Goal: Task Accomplishment & Management: Manage account settings

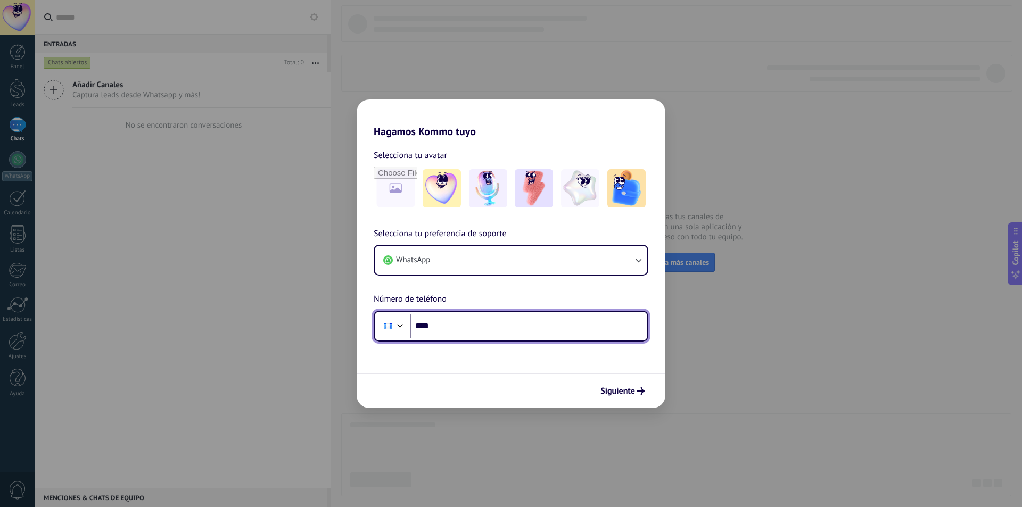
click at [478, 320] on input "****" at bounding box center [528, 326] width 237 height 24
type input "**********"
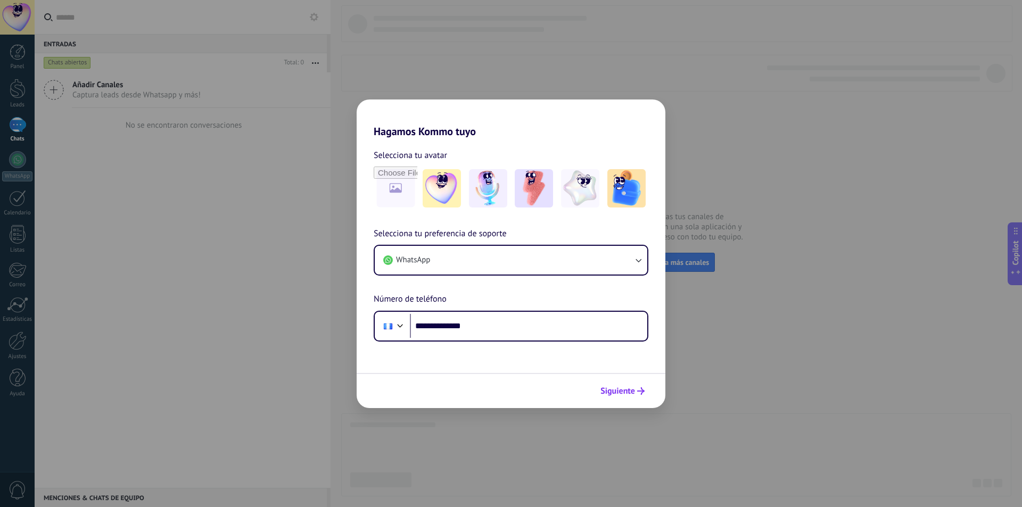
click at [623, 389] on span "Siguiente" at bounding box center [617, 390] width 35 height 7
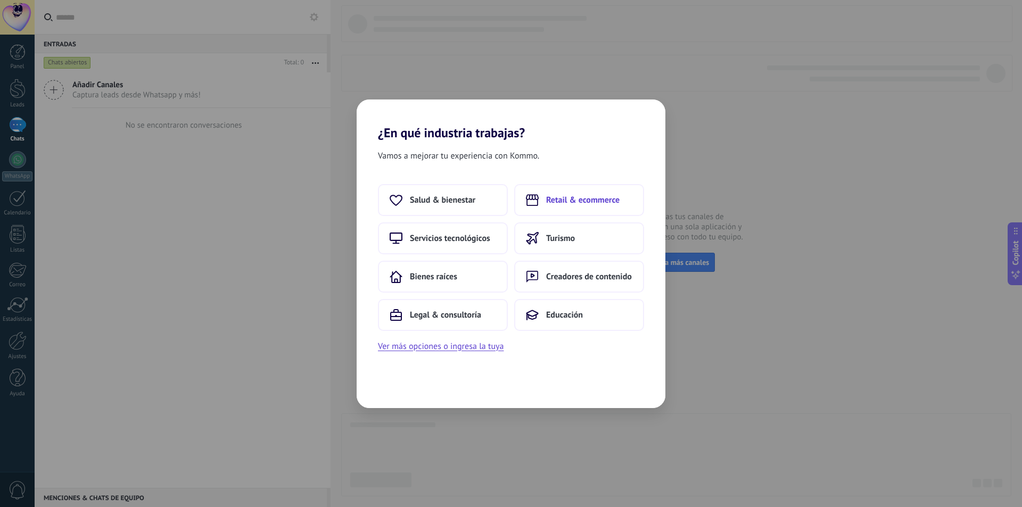
click at [531, 209] on button "Retail & ecommerce" at bounding box center [579, 200] width 130 height 32
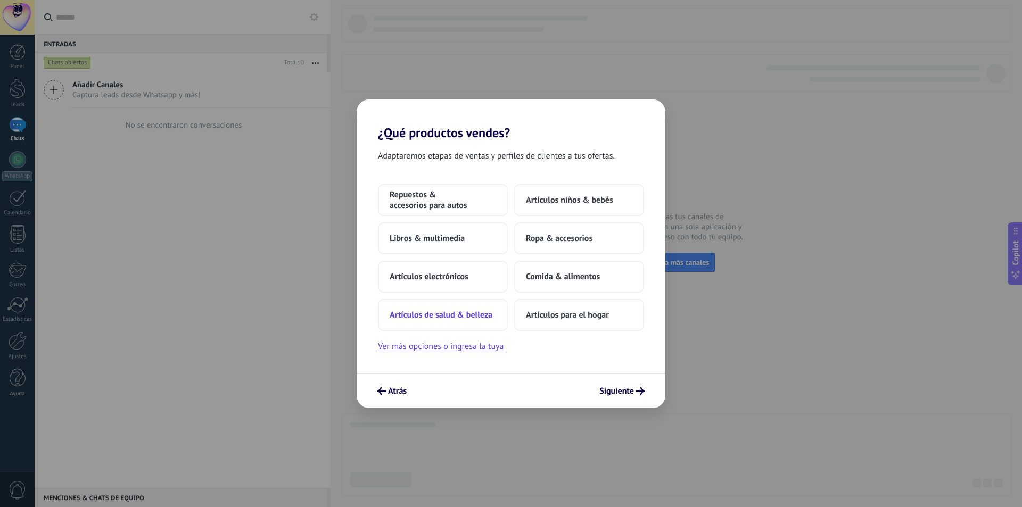
click at [466, 317] on span "Artículos de salud & belleza" at bounding box center [441, 315] width 103 height 11
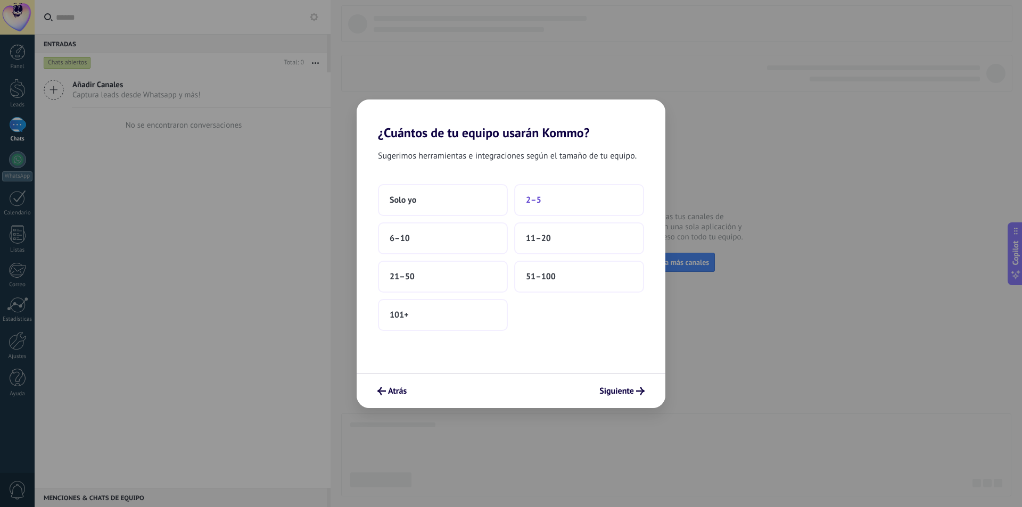
click at [538, 207] on button "2–5" at bounding box center [579, 200] width 130 height 32
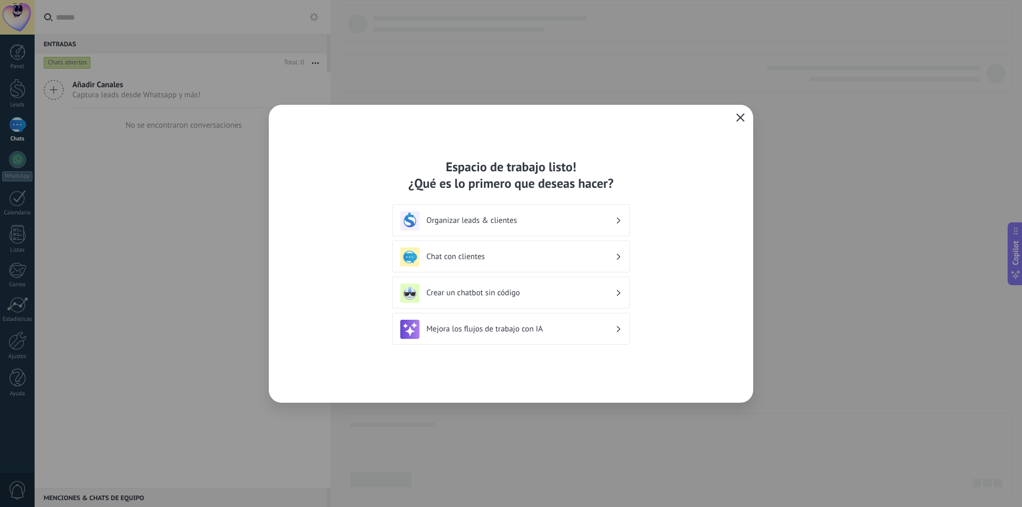
click at [741, 112] on button "button" at bounding box center [740, 118] width 14 height 15
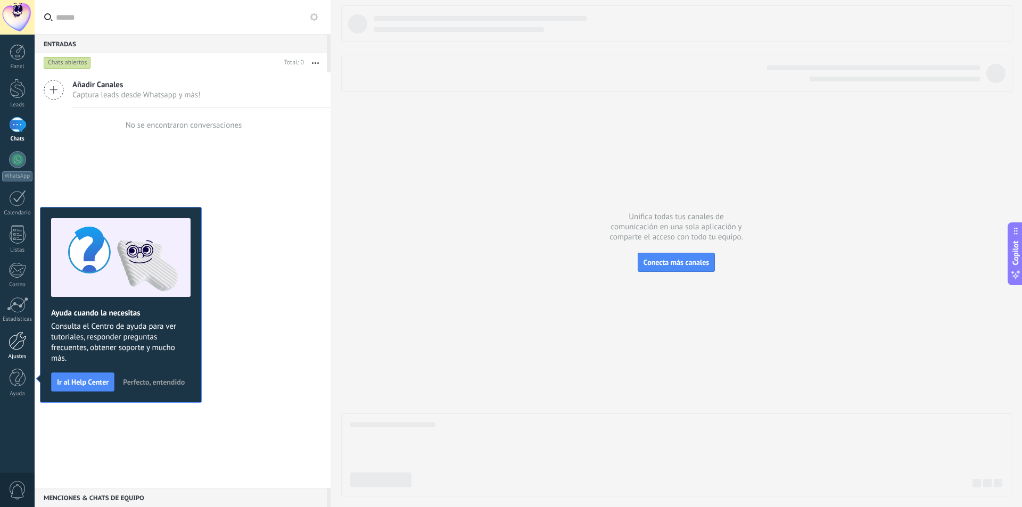
click at [13, 342] on div at bounding box center [18, 341] width 18 height 19
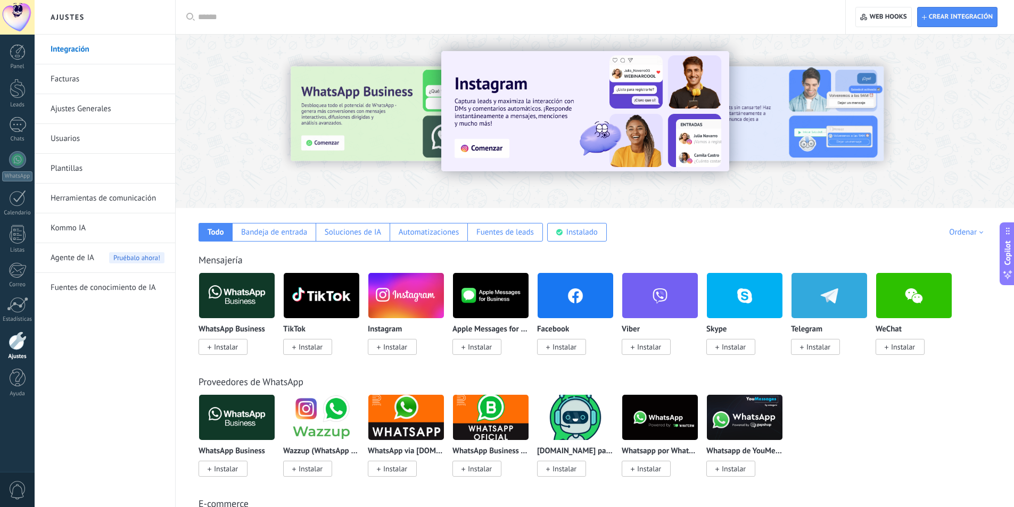
click at [550, 352] on span "Instalar" at bounding box center [561, 347] width 49 height 16
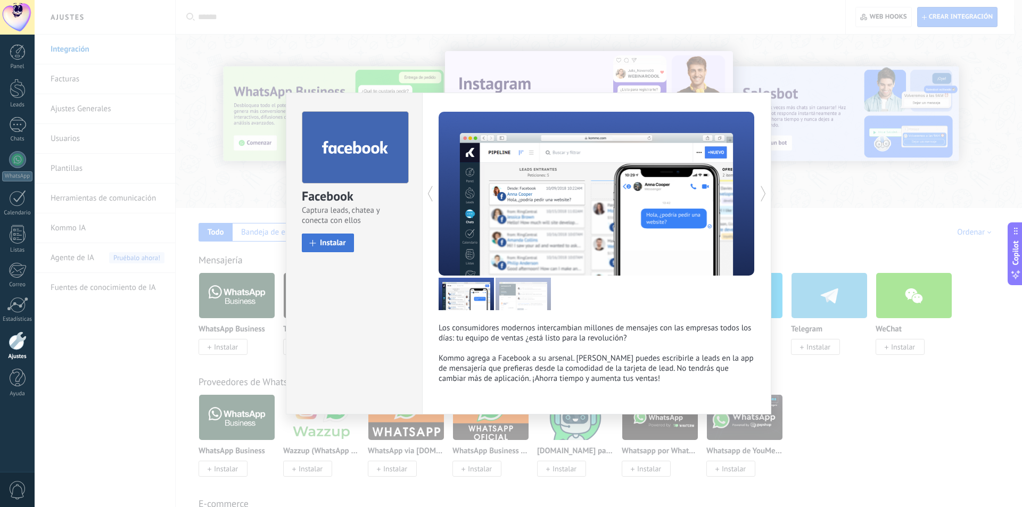
click at [335, 242] on span "Instalar" at bounding box center [333, 243] width 26 height 8
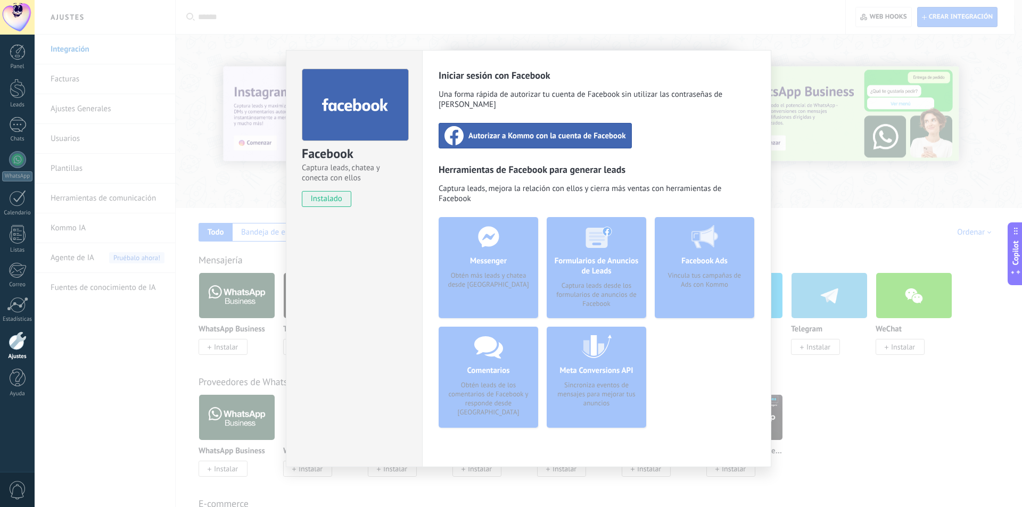
click at [558, 130] on span "Autorizar a Kommo con la cuenta de Facebook" at bounding box center [547, 135] width 158 height 11
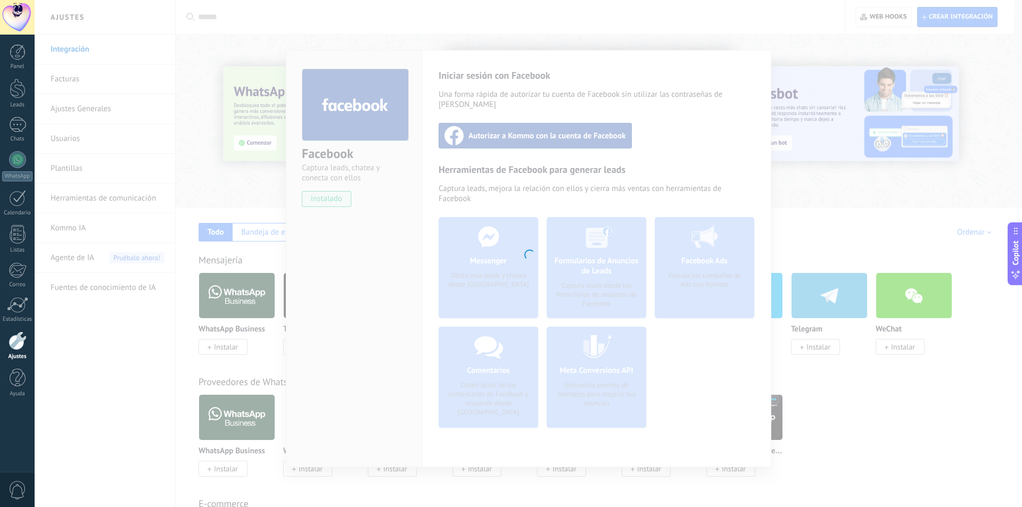
click at [506, 126] on div at bounding box center [528, 253] width 987 height 507
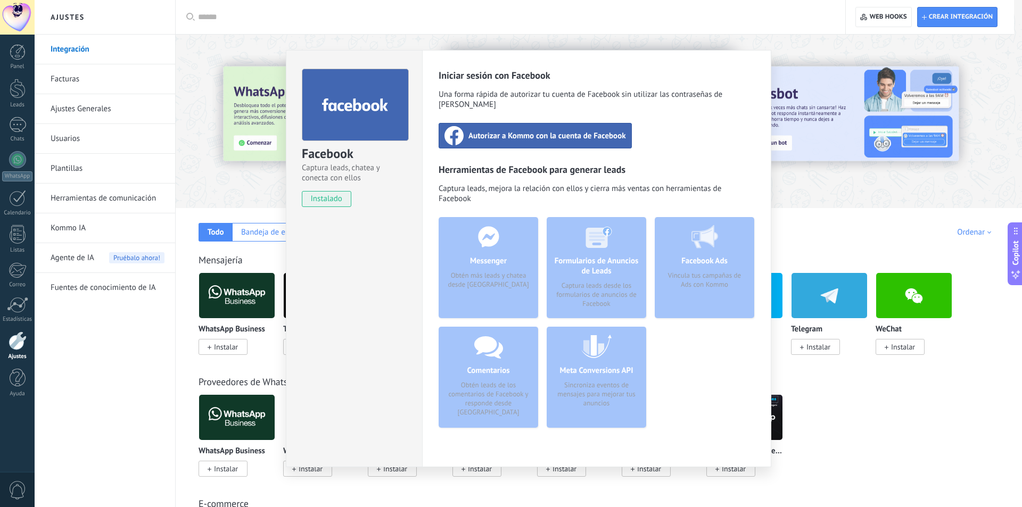
click at [506, 130] on span "Autorizar a Kommo con la cuenta de Facebook" at bounding box center [547, 135] width 158 height 11
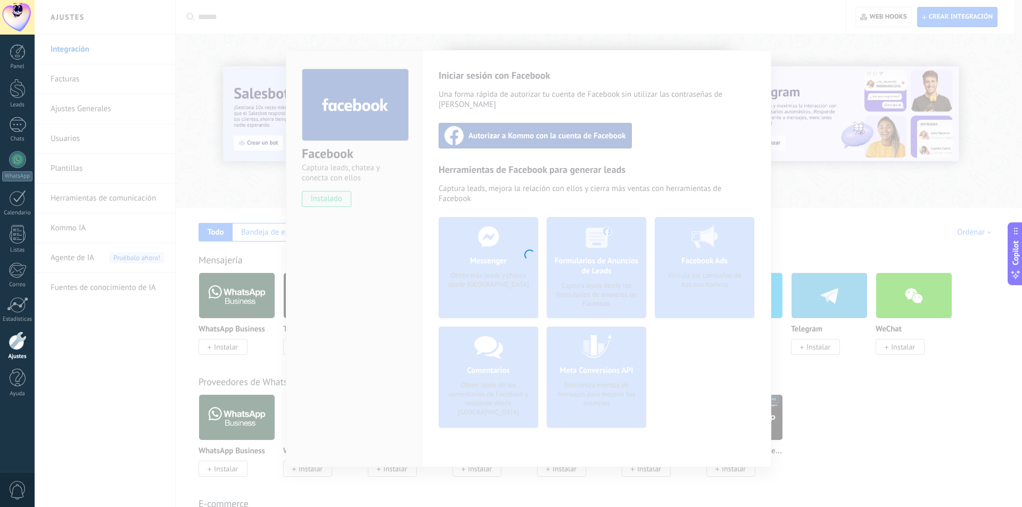
click at [553, 225] on div at bounding box center [528, 253] width 987 height 507
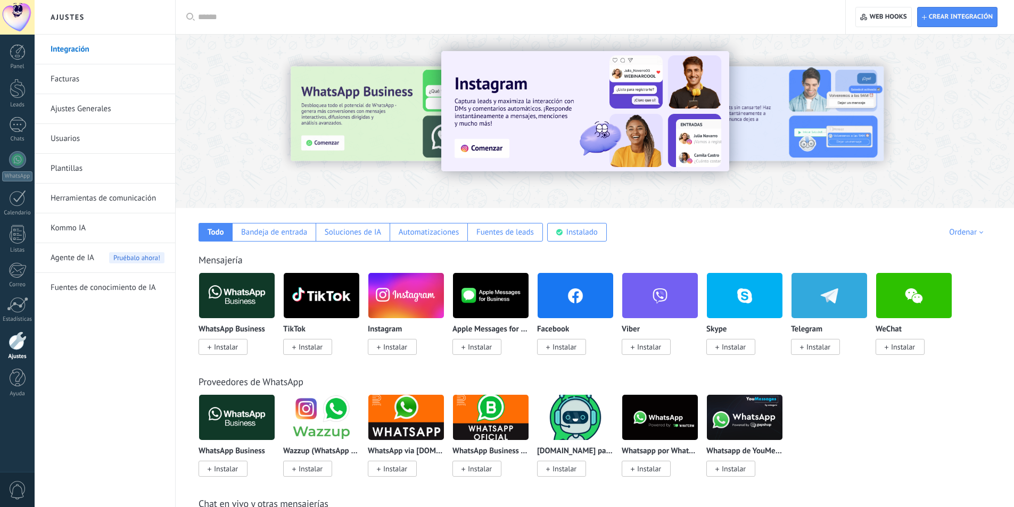
click at [567, 310] on img at bounding box center [576, 296] width 76 height 52
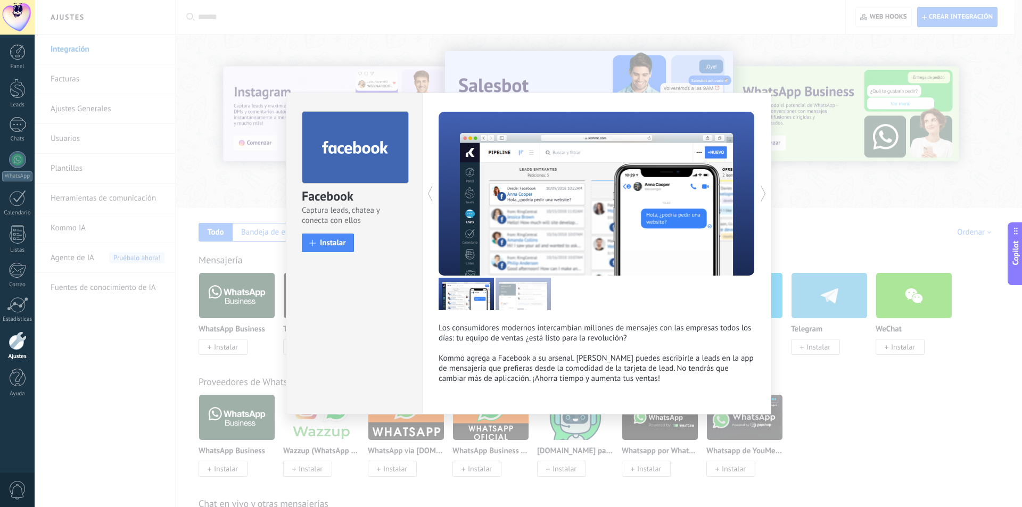
click at [103, 213] on div "Facebook Captura leads, chatea y conecta con ellos install Instalar Los consumi…" at bounding box center [528, 253] width 987 height 507
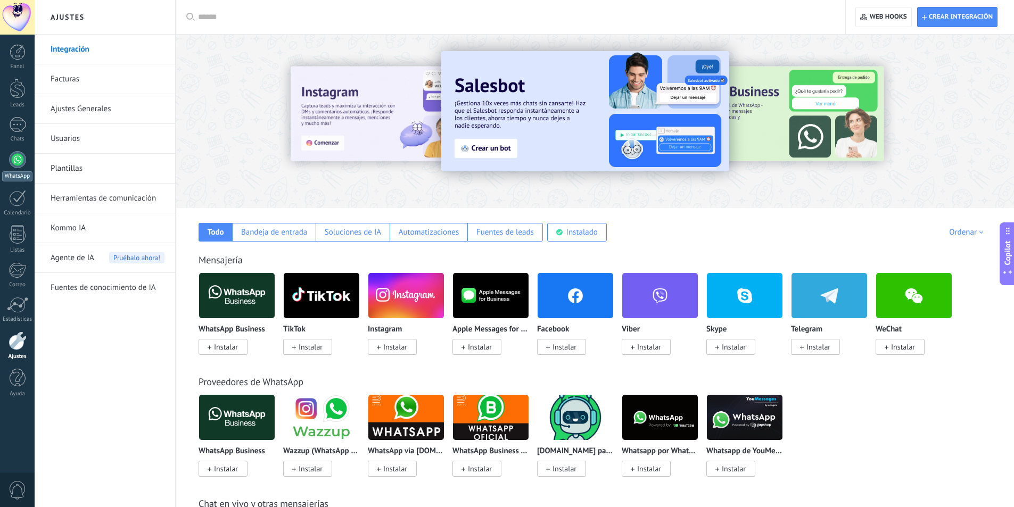
click at [19, 160] on div at bounding box center [17, 159] width 17 height 17
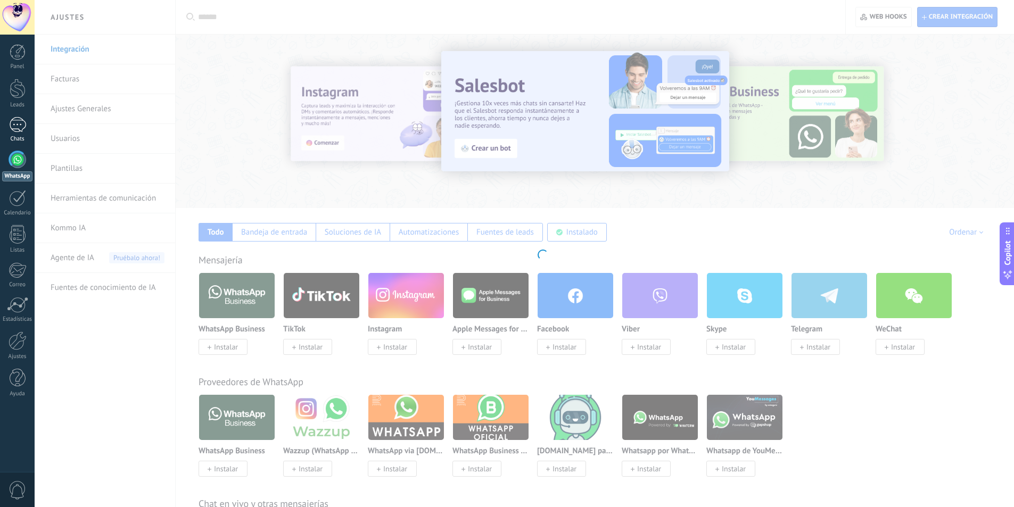
click at [16, 123] on div at bounding box center [17, 124] width 17 height 15
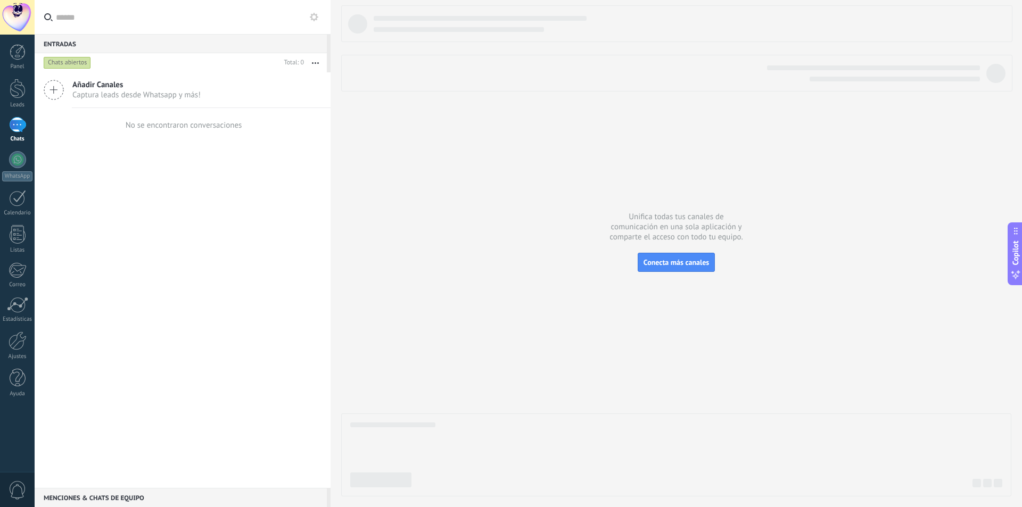
click at [55, 87] on icon at bounding box center [54, 90] width 20 height 20
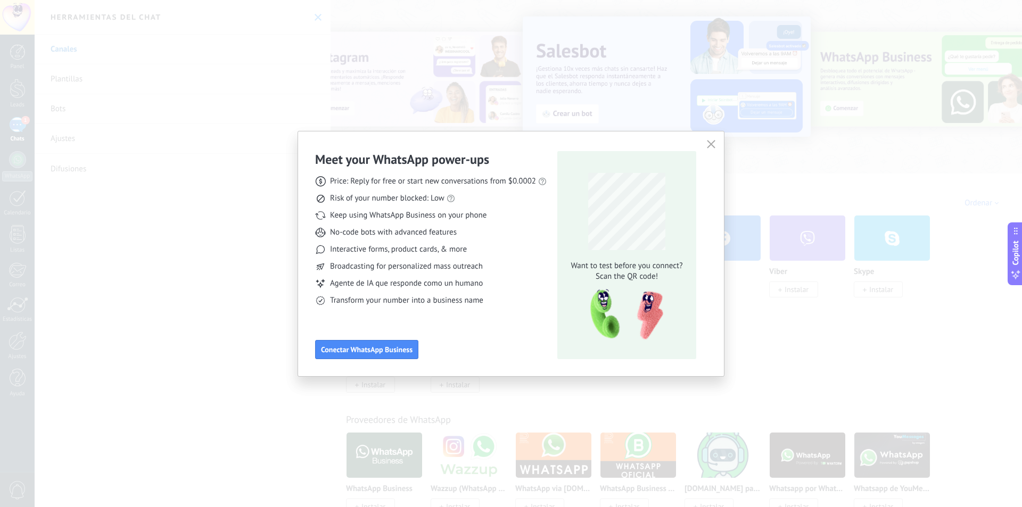
click at [705, 145] on button "button" at bounding box center [711, 144] width 14 height 15
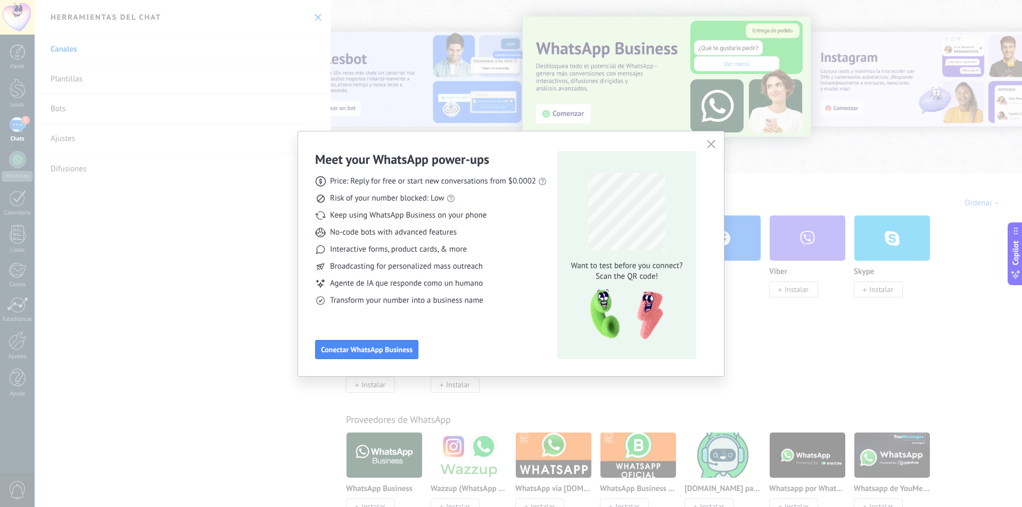
click at [156, 152] on div "Meet your WhatsApp power‑ups Price: Reply for free or start new conversations f…" at bounding box center [511, 253] width 1022 height 507
click at [704, 142] on div "Meet your WhatsApp power‑ups Price: Reply for free or start new conversations f…" at bounding box center [511, 253] width 426 height 245
click at [713, 142] on icon "button" at bounding box center [711, 144] width 9 height 9
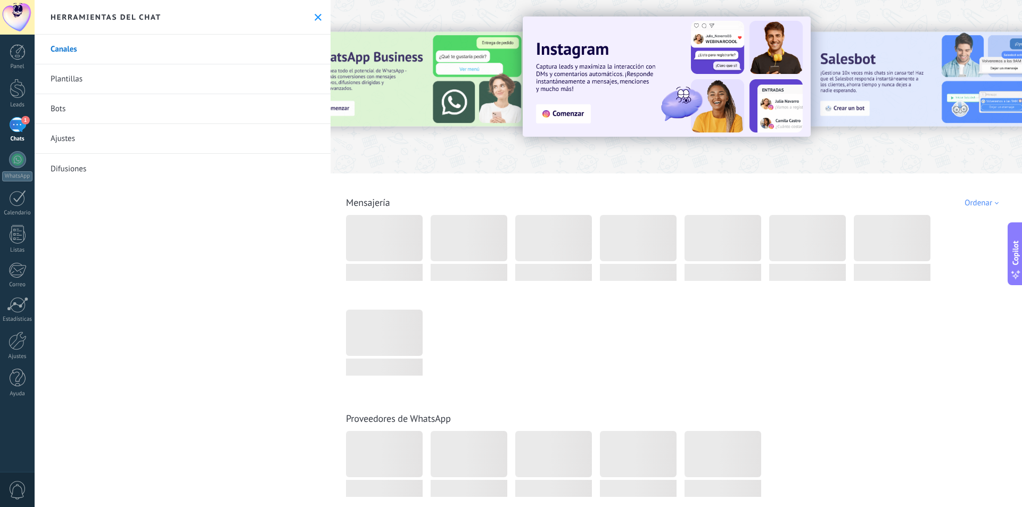
click at [20, 119] on div "1" at bounding box center [17, 124] width 17 height 15
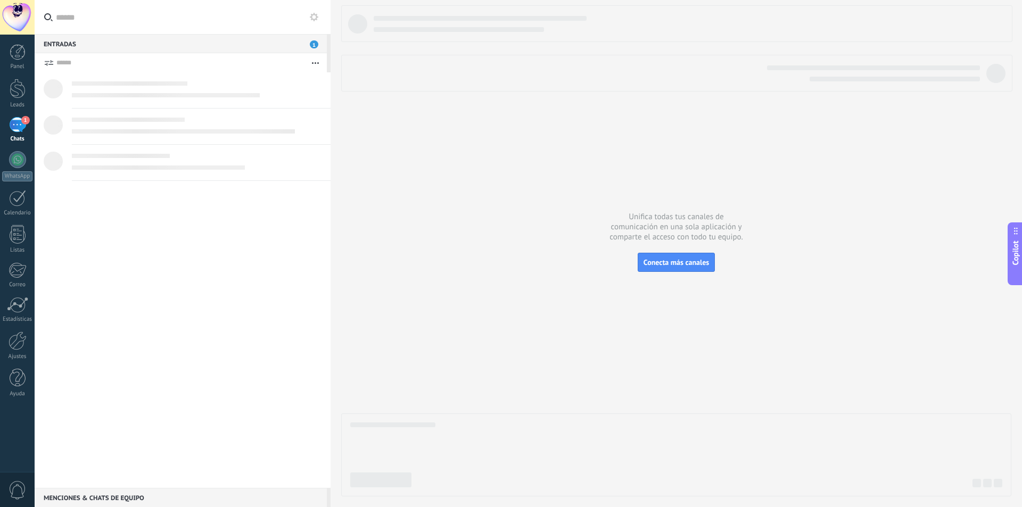
click at [79, 119] on span at bounding box center [128, 120] width 113 height 4
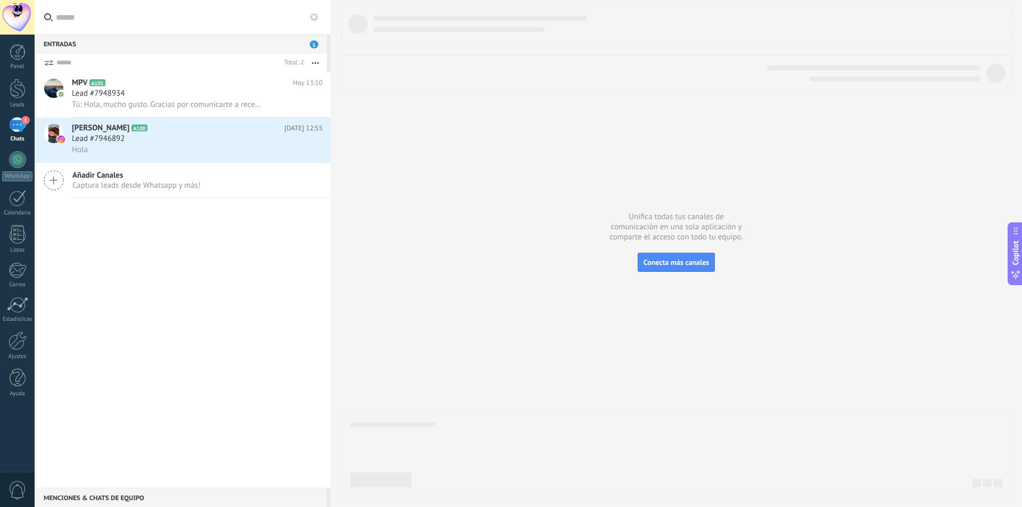
click at [87, 88] on span "Lead #7948934" at bounding box center [98, 93] width 53 height 11
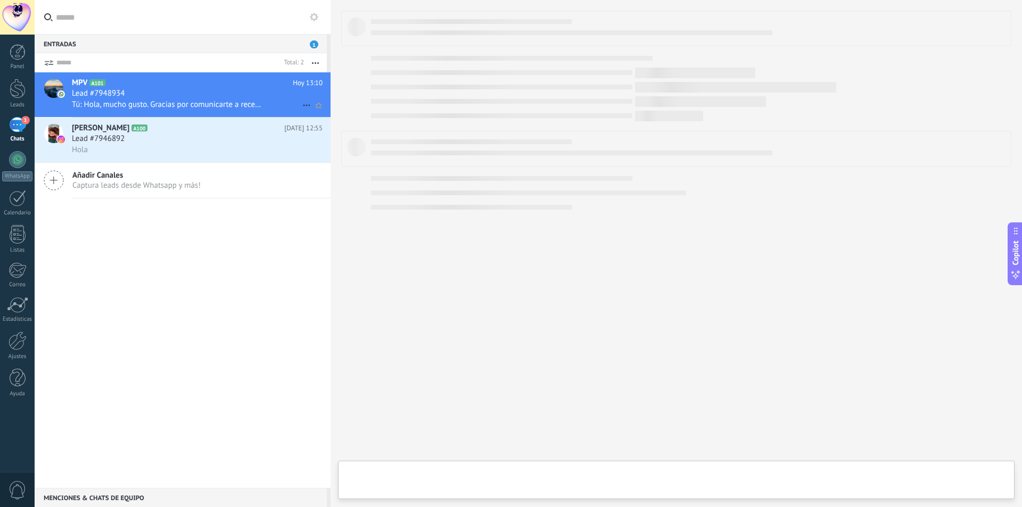
click at [89, 90] on span "Lead #7948934" at bounding box center [98, 93] width 53 height 11
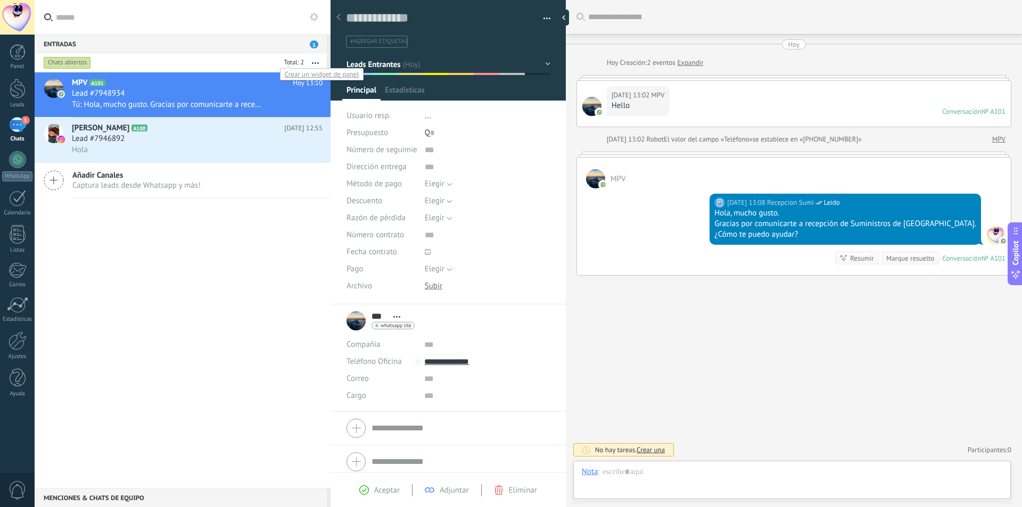
scroll to position [16, 0]
click at [393, 67] on span "Leads Entrantes" at bounding box center [373, 64] width 54 height 10
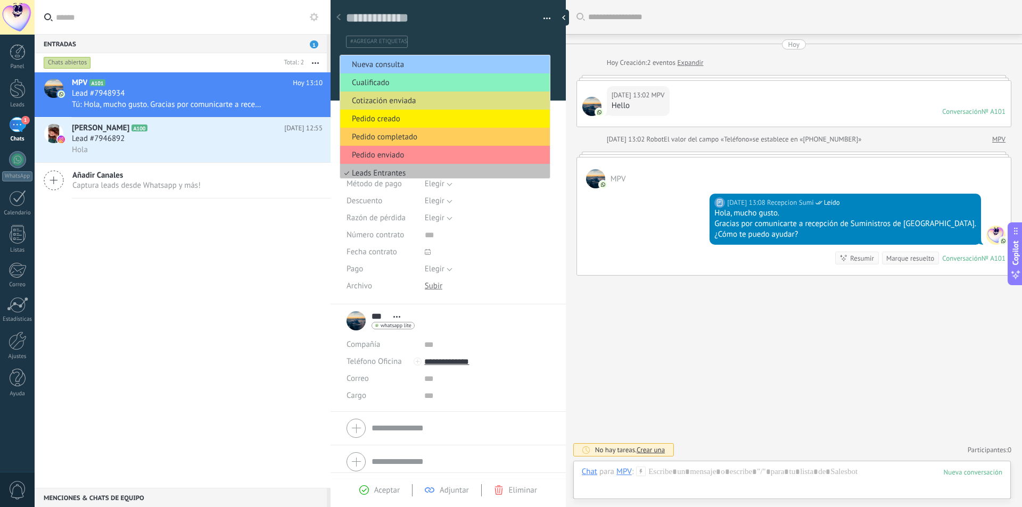
scroll to position [40, 0]
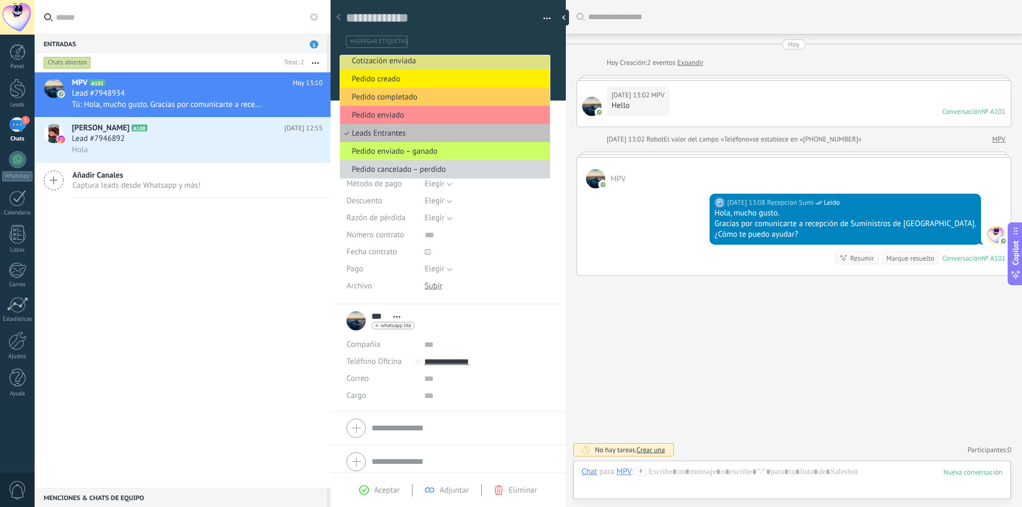
click at [457, 40] on ul "#agregar etiquetas" at bounding box center [446, 42] width 203 height 14
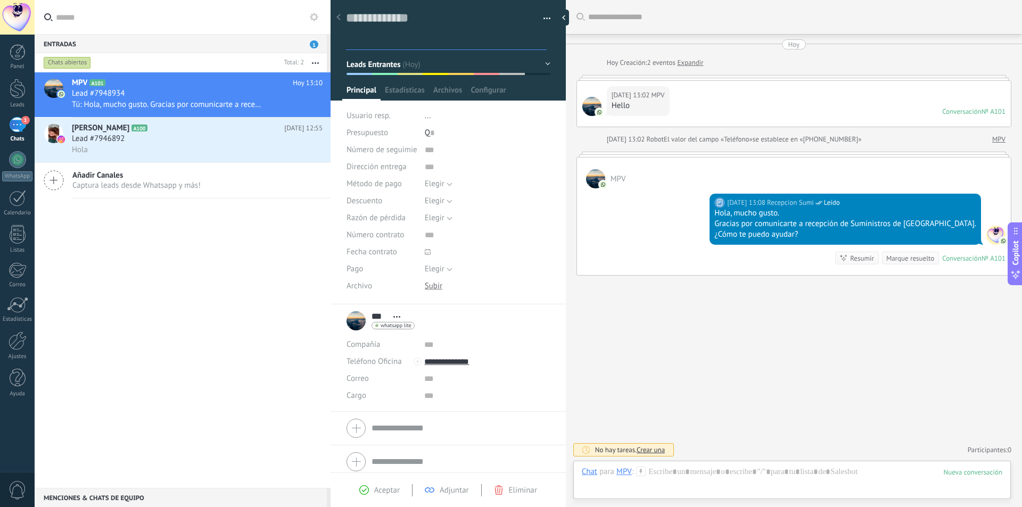
click at [380, 39] on input "text" at bounding box center [447, 41] width 197 height 11
type input "***"
click at [404, 61] on span "crear etiqueta 123" at bounding box center [388, 61] width 75 height 10
click at [482, 115] on li "..." at bounding box center [488, 116] width 126 height 17
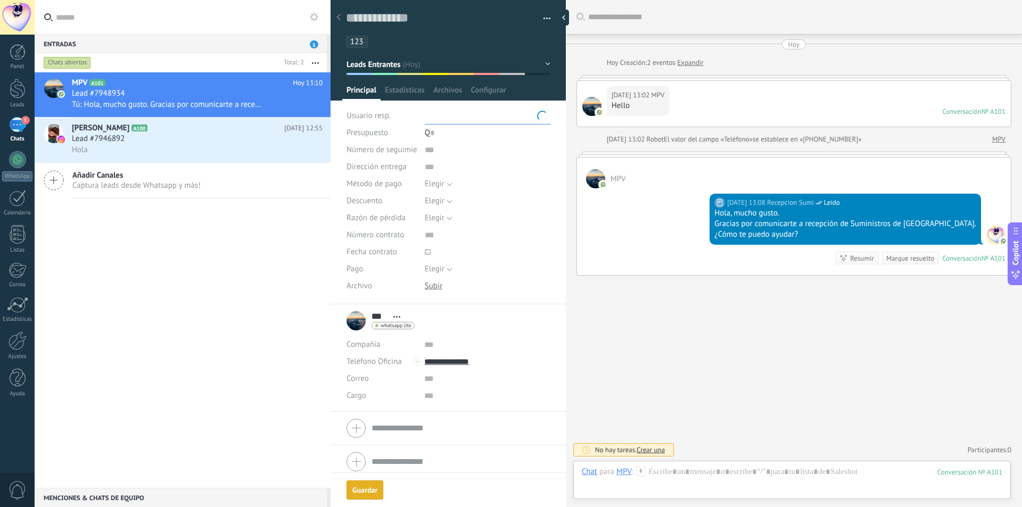
click at [440, 40] on ul "123" at bounding box center [446, 42] width 203 height 14
click at [384, 488] on span "Aceptar" at bounding box center [387, 490] width 26 height 10
click at [392, 487] on span "Aceptar" at bounding box center [387, 490] width 26 height 10
click at [395, 487] on span "Aceptar" at bounding box center [387, 490] width 26 height 10
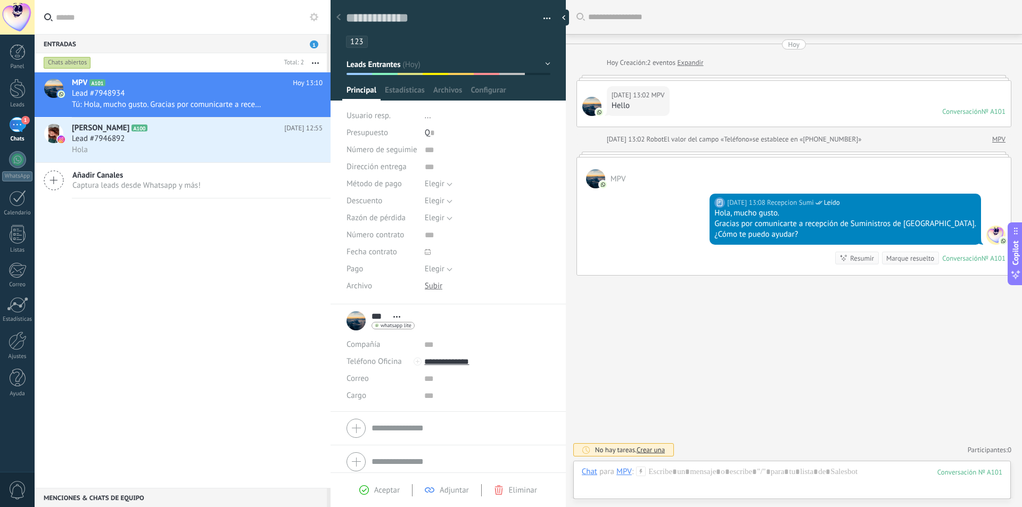
click at [603, 309] on div "Buscar Carga más [DATE] [DATE] Creación: 2 eventos Expandir [DATE] 13:02 MPV He…" at bounding box center [794, 253] width 456 height 507
click at [199, 128] on h2 "[PERSON_NAME] A100" at bounding box center [178, 128] width 212 height 11
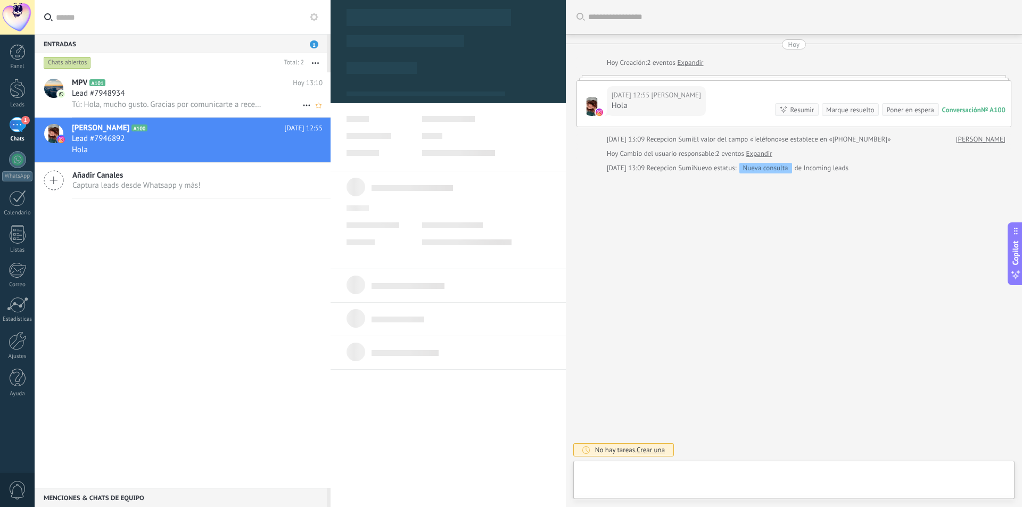
click at [223, 91] on div "Lead #7948934" at bounding box center [197, 93] width 251 height 11
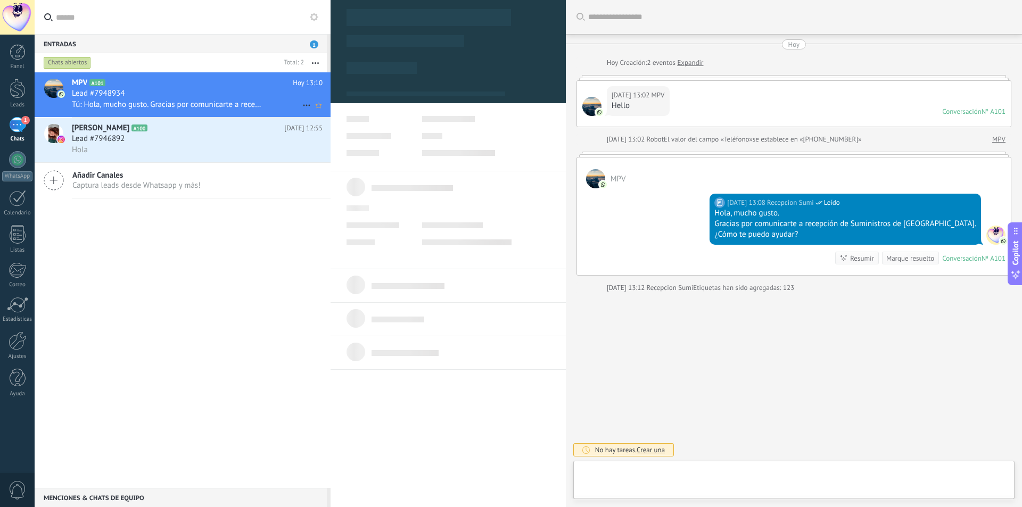
type textarea "**********"
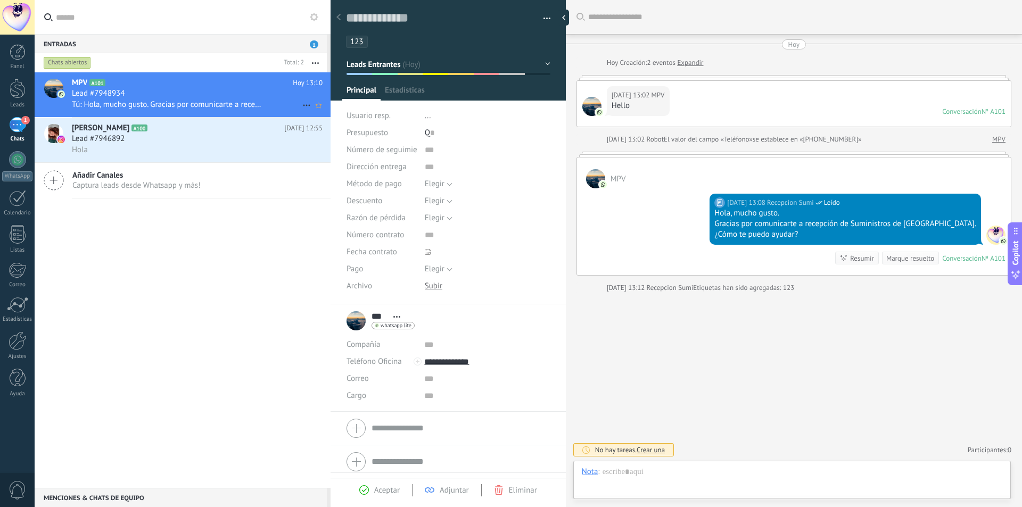
scroll to position [16, 0]
